Goal: Check status: Check status

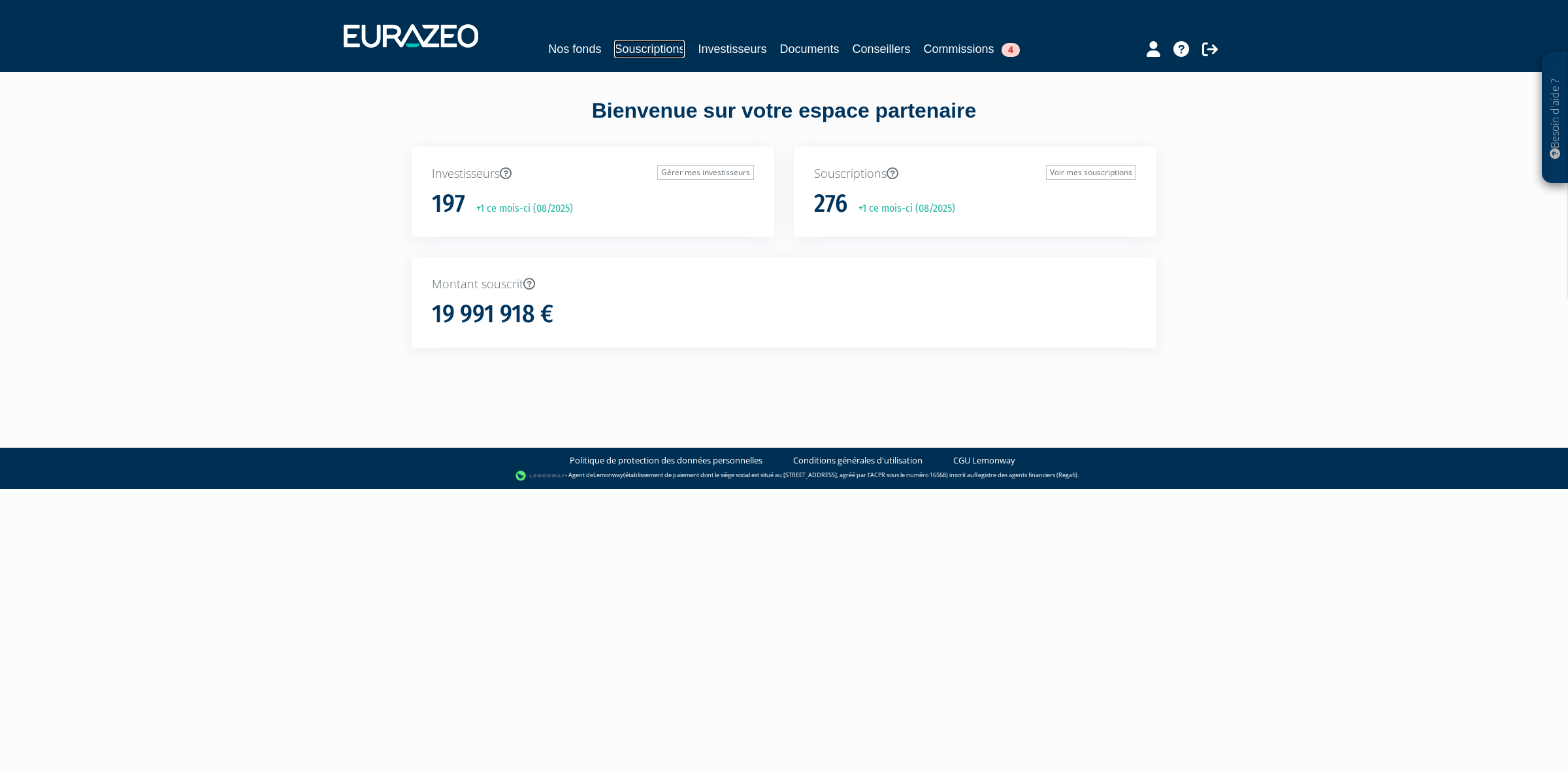
click at [635, 48] on link "Souscriptions" at bounding box center [649, 49] width 71 height 18
click at [751, 49] on link "Investisseurs" at bounding box center [732, 49] width 69 height 18
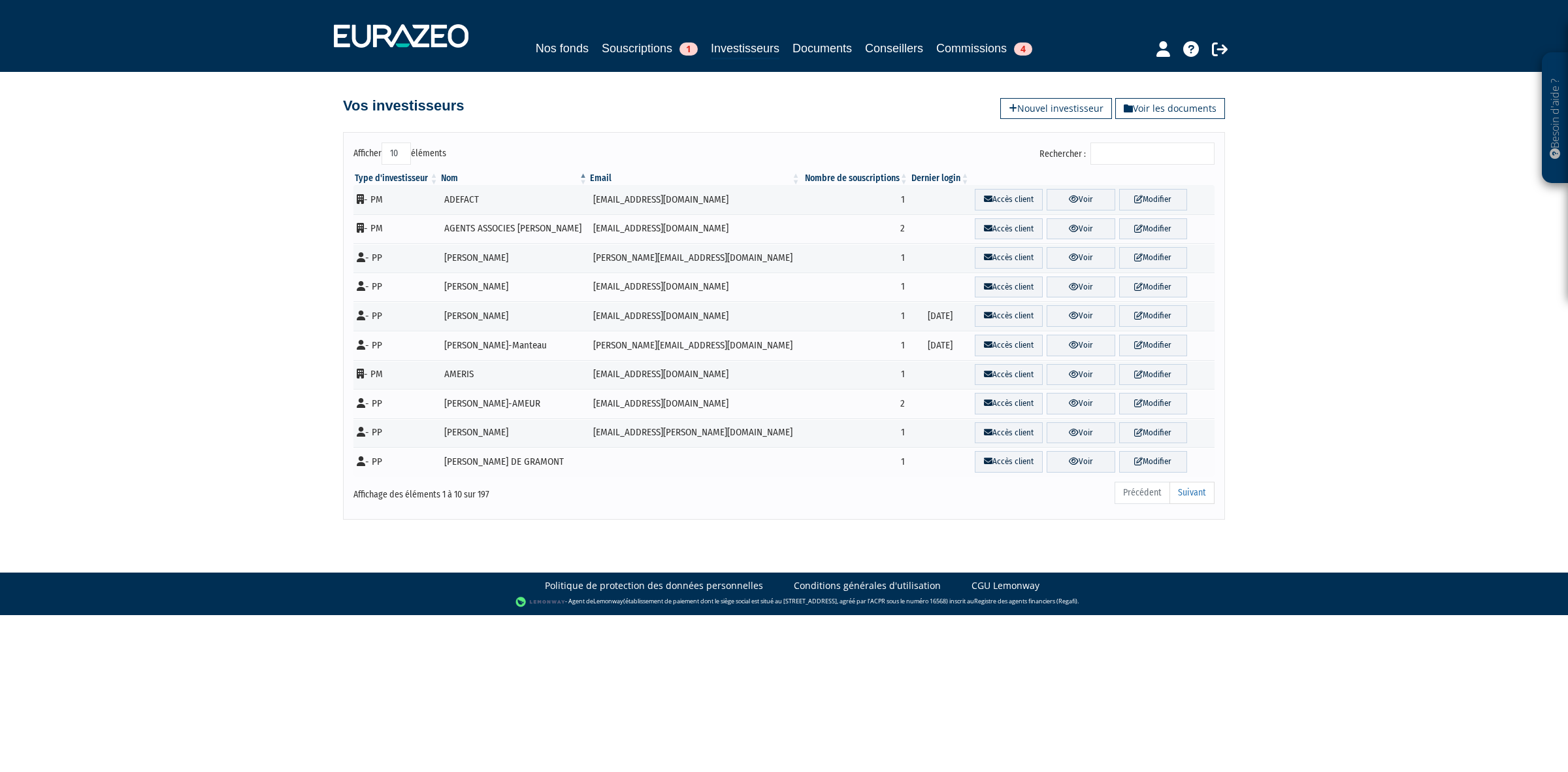
click at [1125, 145] on input "Rechercher :" at bounding box center [1153, 154] width 124 height 22
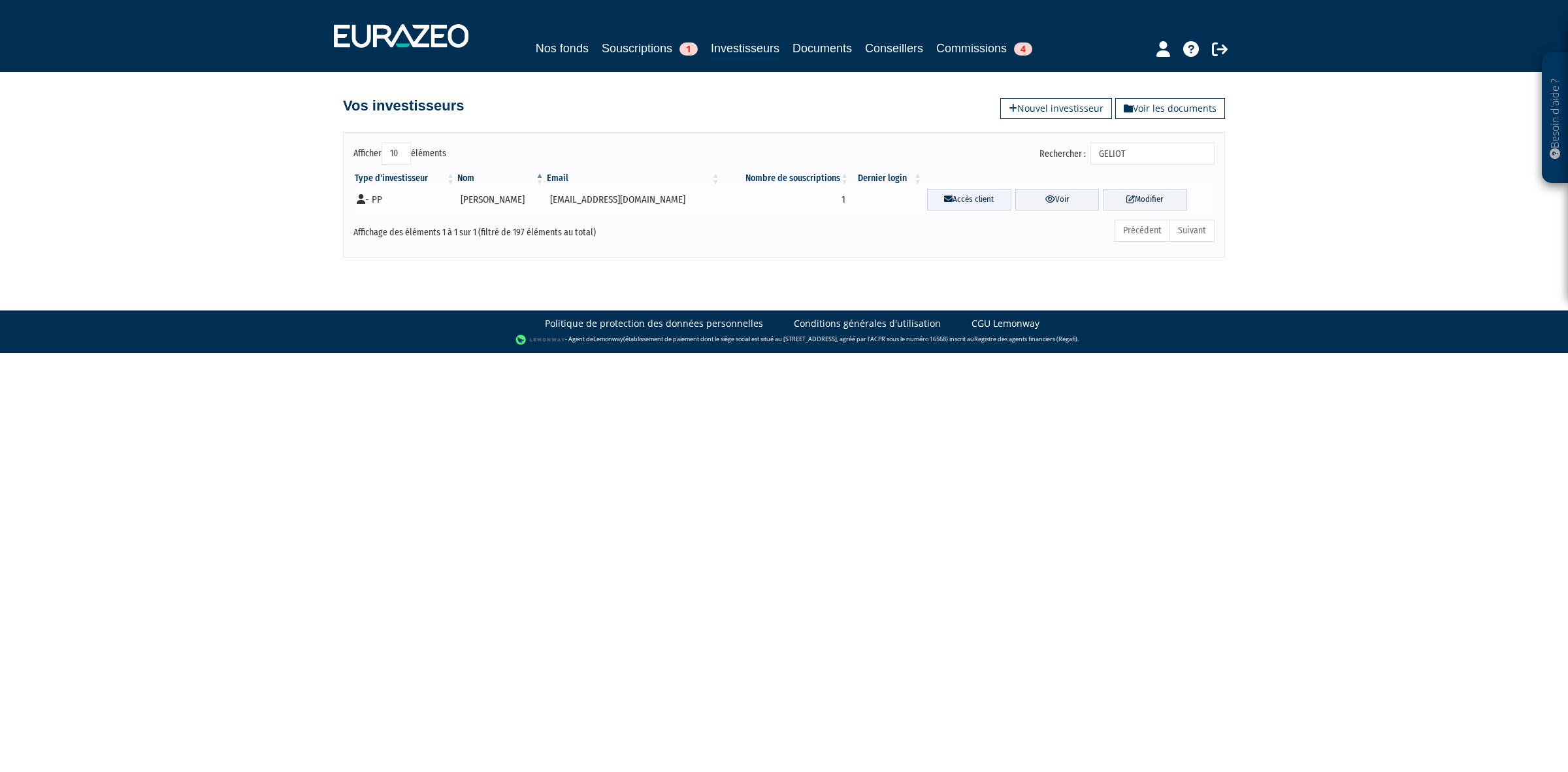
type input "GELIOT"
click at [941, 194] on link "Accès client" at bounding box center [969, 199] width 85 height 22
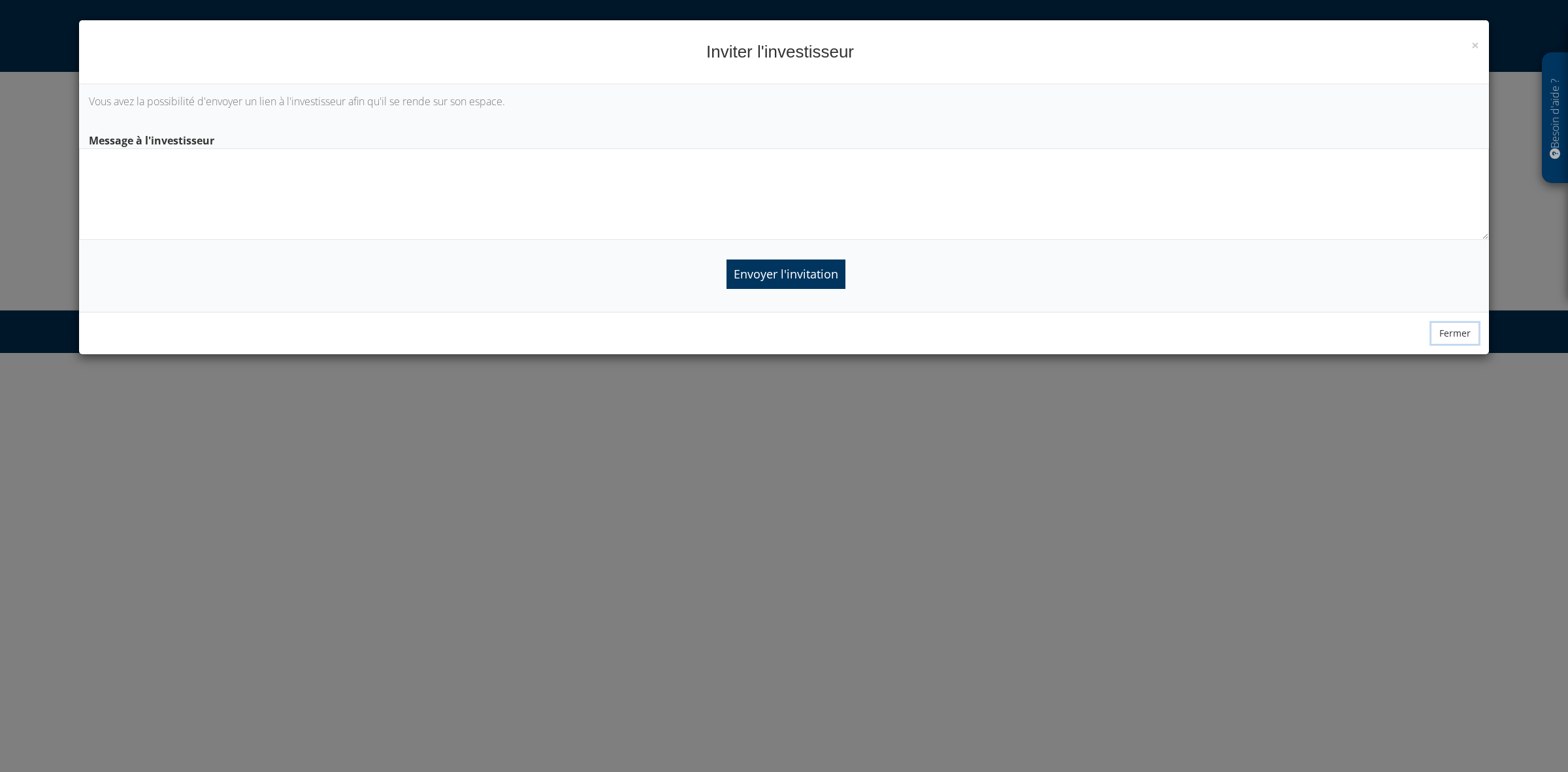
click at [1445, 336] on button "Fermer" at bounding box center [1455, 334] width 48 height 22
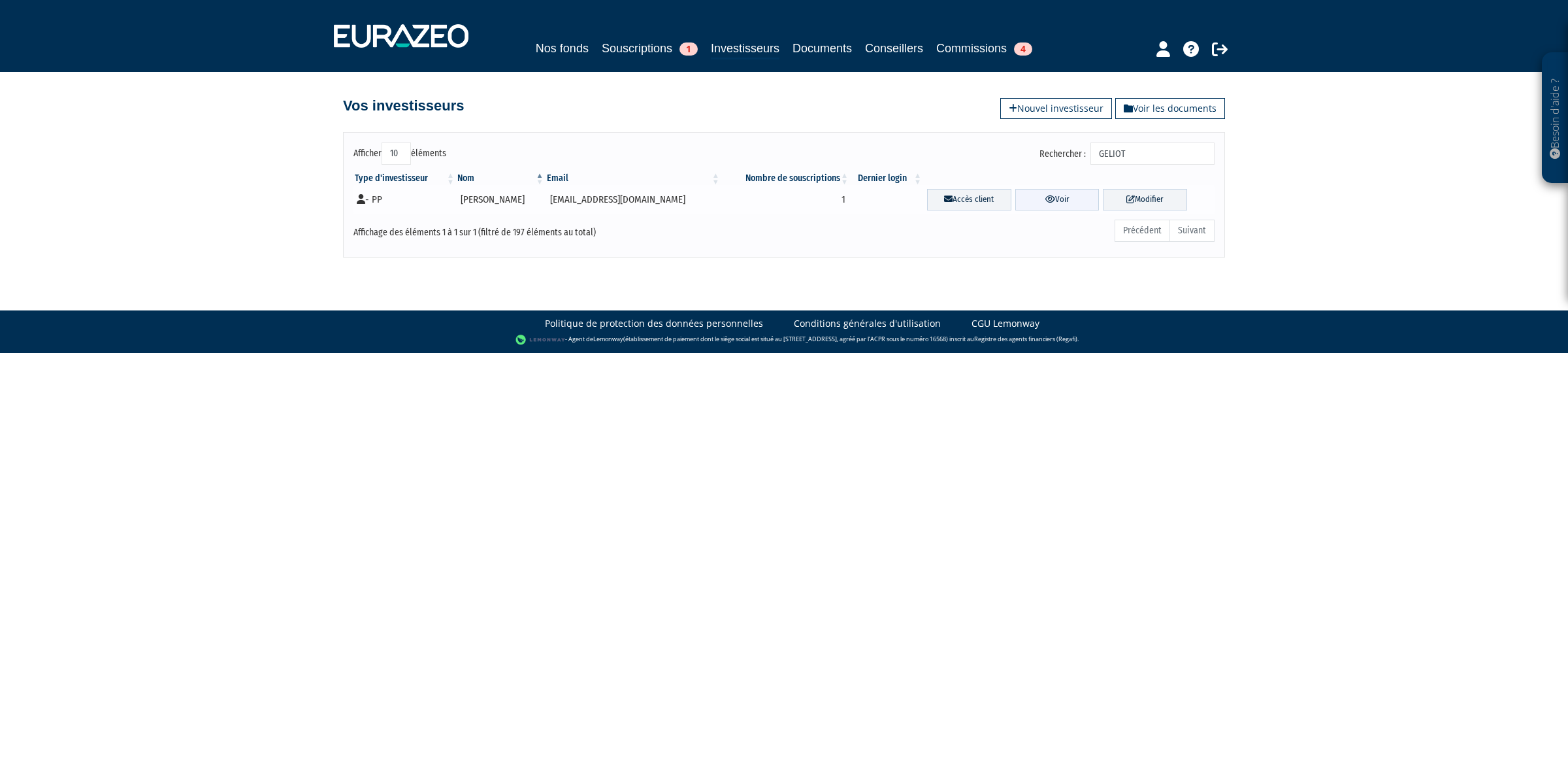
click at [1060, 194] on link "Voir" at bounding box center [1058, 199] width 85 height 22
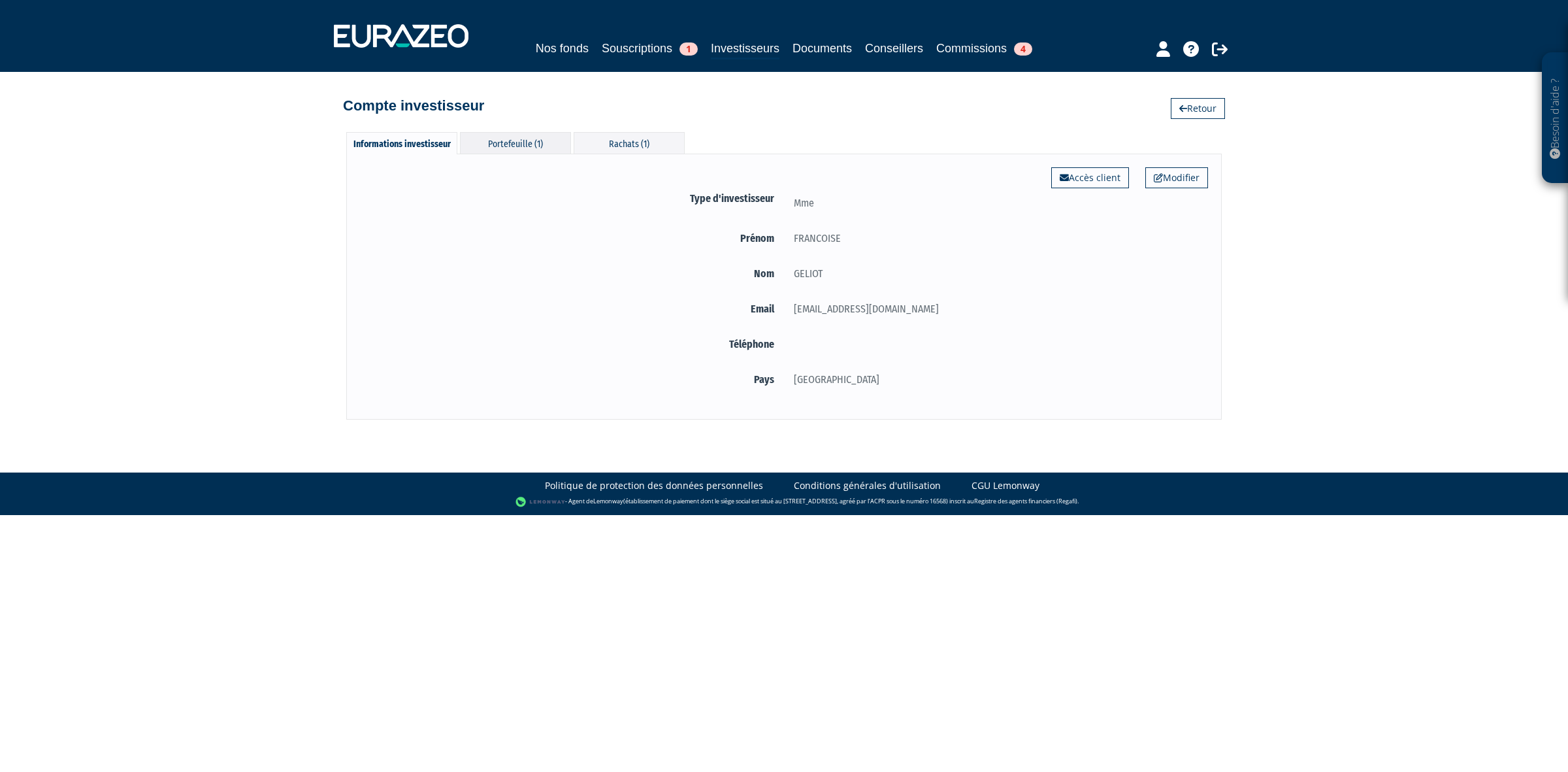
click at [486, 137] on div "Portefeuille (1)" at bounding box center [515, 143] width 111 height 22
